Goal: Task Accomplishment & Management: Manage account settings

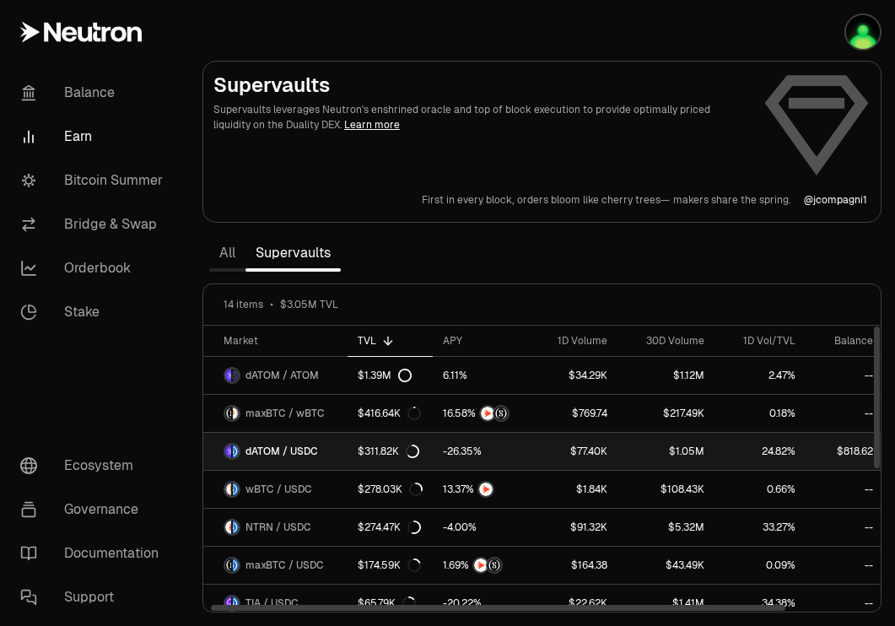
click at [303, 448] on span "dATOM / USDC" at bounding box center [281, 450] width 73 height 13
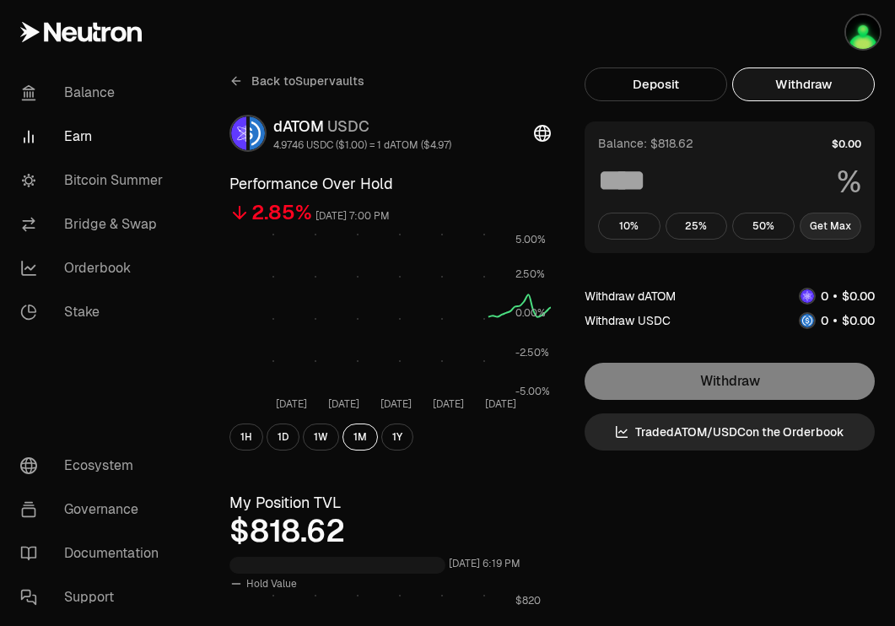
drag, startPoint x: 817, startPoint y: 83, endPoint x: 814, endPoint y: 234, distance: 150.1
click at [817, 83] on button "Withdraw" at bounding box center [803, 84] width 142 height 34
click at [831, 229] on button "Get Max" at bounding box center [830, 225] width 62 height 27
type input "***"
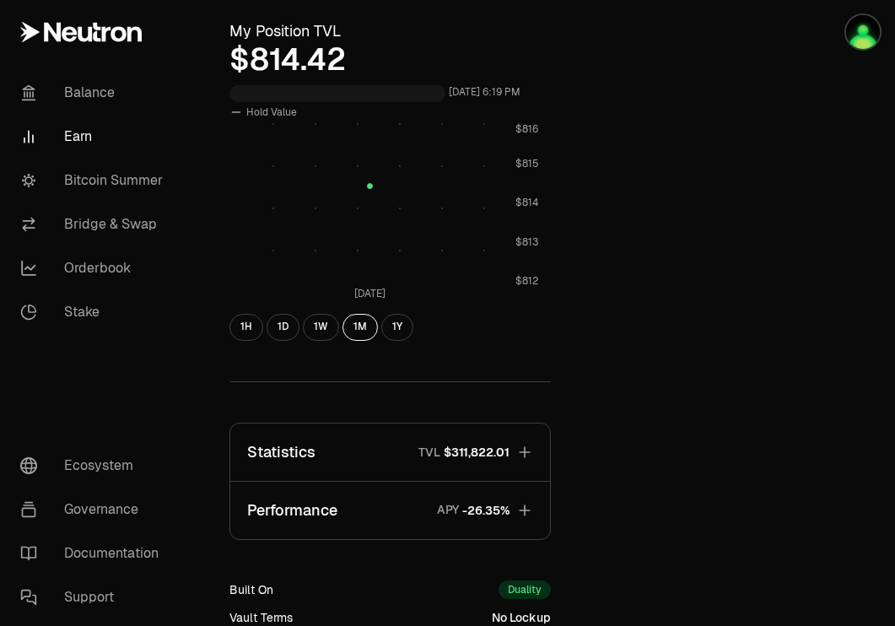
scroll to position [571, 0]
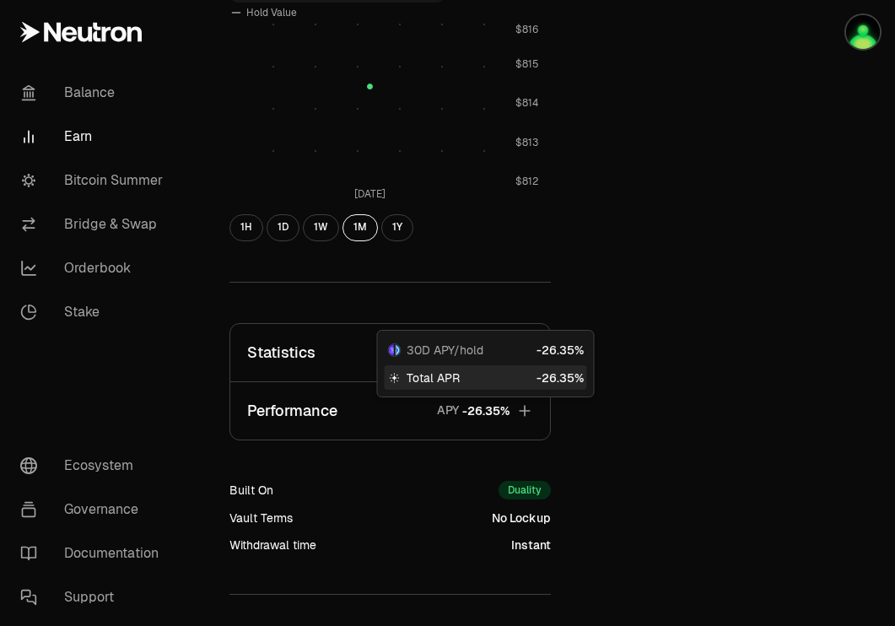
click at [454, 337] on div "30D APY/hold" at bounding box center [485, 349] width 202 height 24
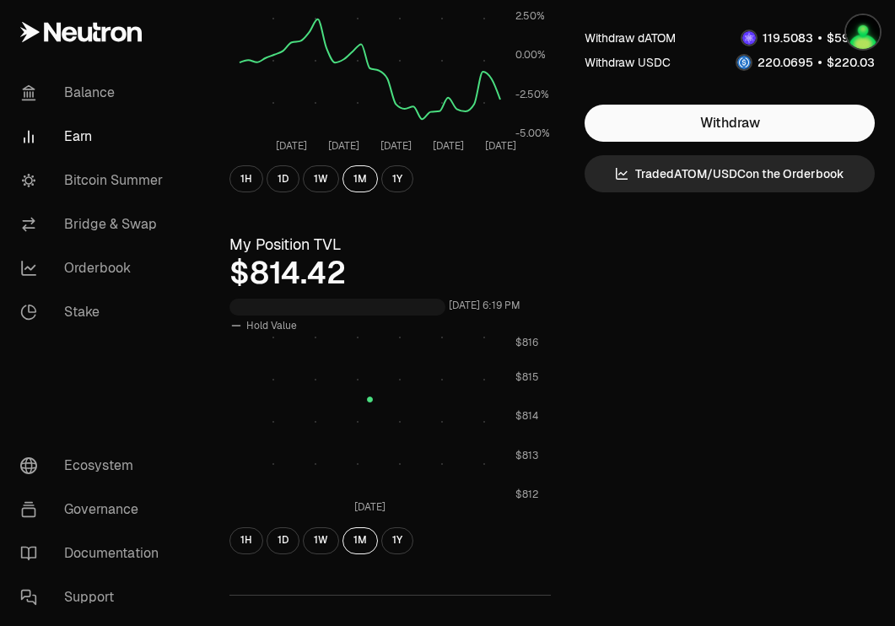
scroll to position [0, 0]
